Goal: Find contact information: Find contact information

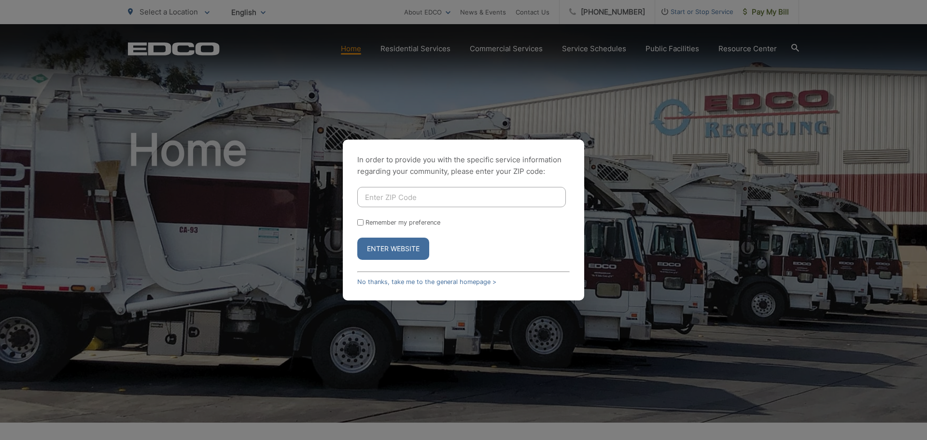
click at [475, 199] on input "Enter ZIP Code" at bounding box center [461, 197] width 208 height 20
type input "92113"
click at [424, 239] on button "Enter Website" at bounding box center [393, 248] width 72 height 22
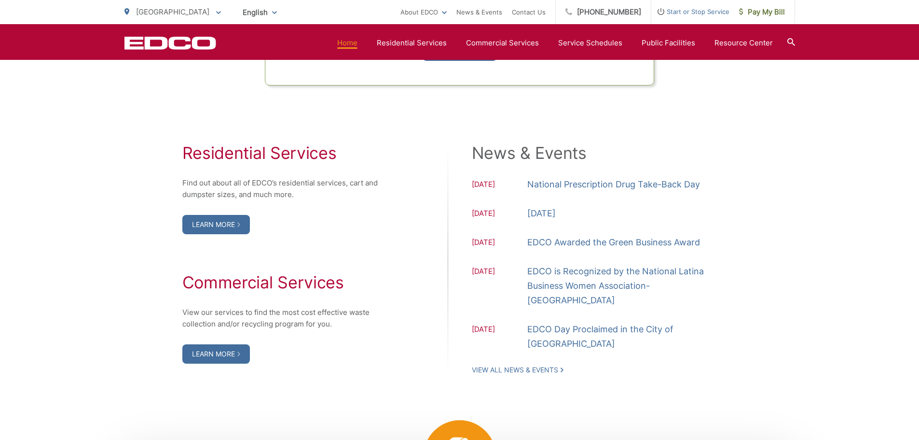
scroll to position [881, 0]
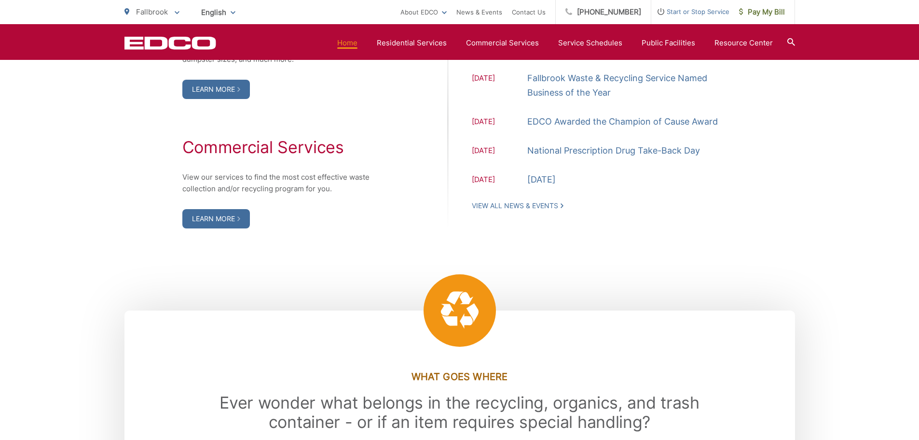
scroll to position [1038, 0]
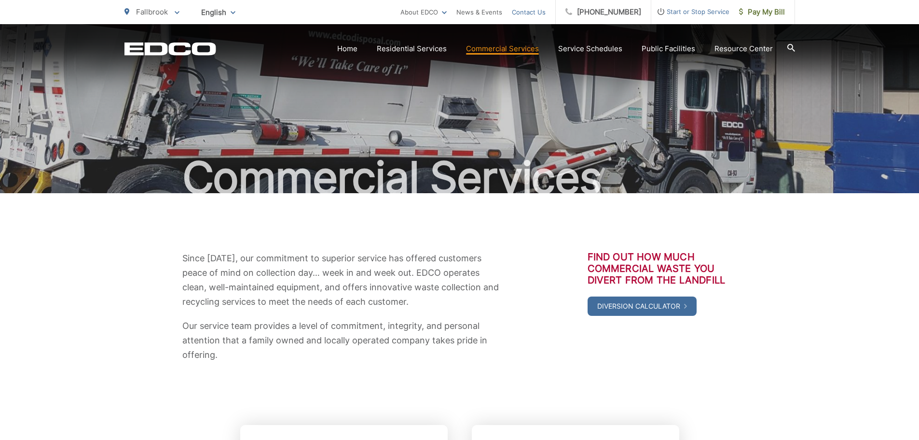
click at [532, 14] on link "Contact Us" at bounding box center [529, 12] width 34 height 12
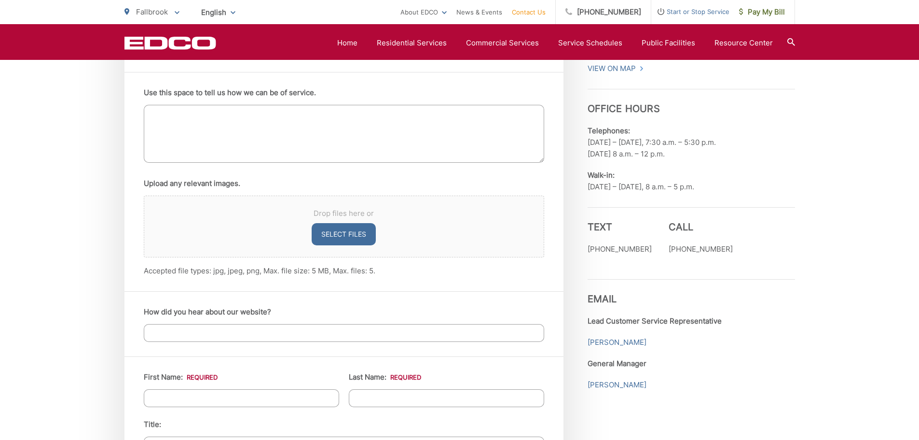
scroll to position [615, 0]
